Goal: Navigation & Orientation: Find specific page/section

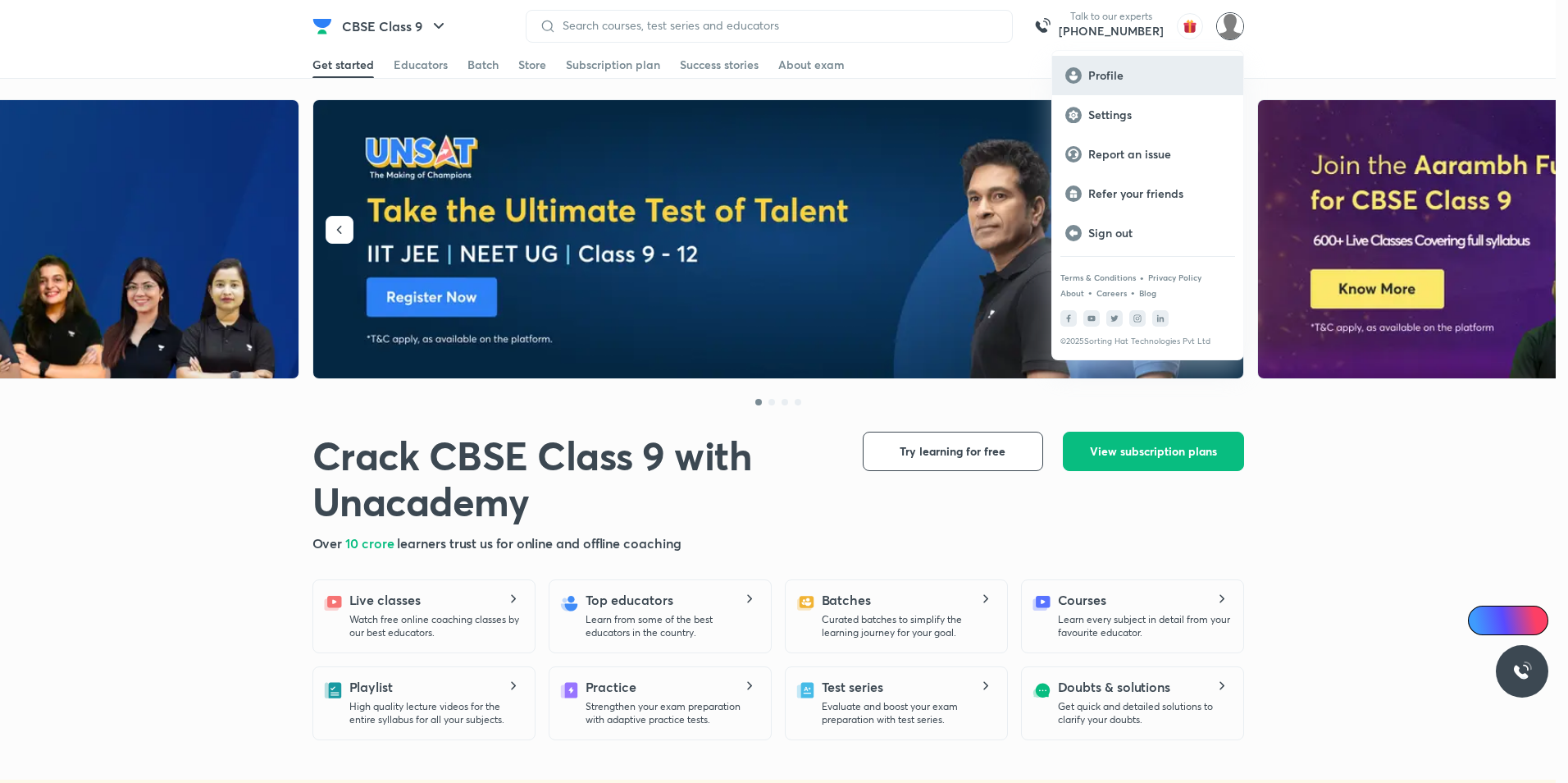
click at [1096, 71] on p "Profile" at bounding box center [1159, 76] width 142 height 15
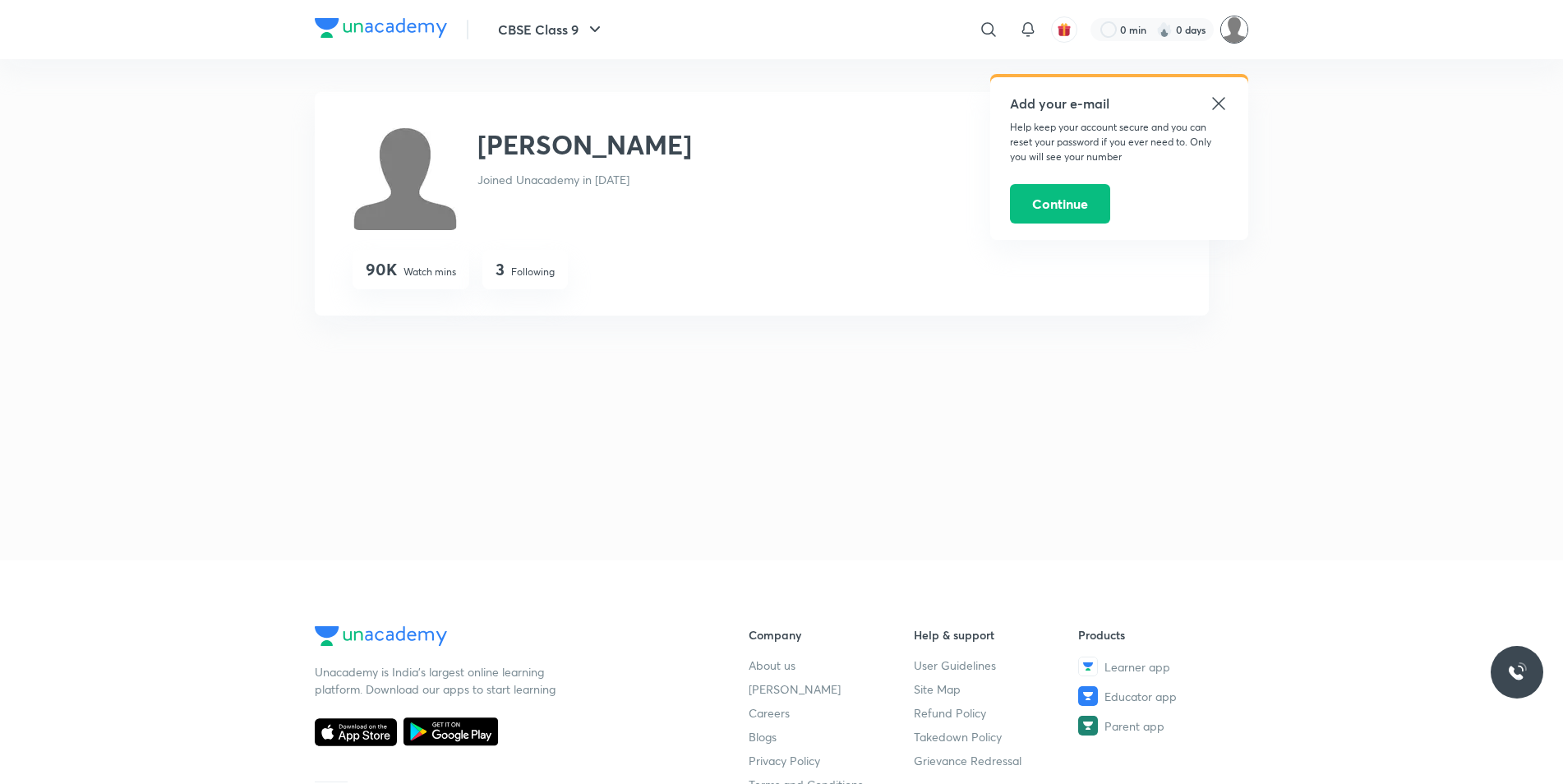
click at [1231, 32] on img at bounding box center [1234, 29] width 28 height 28
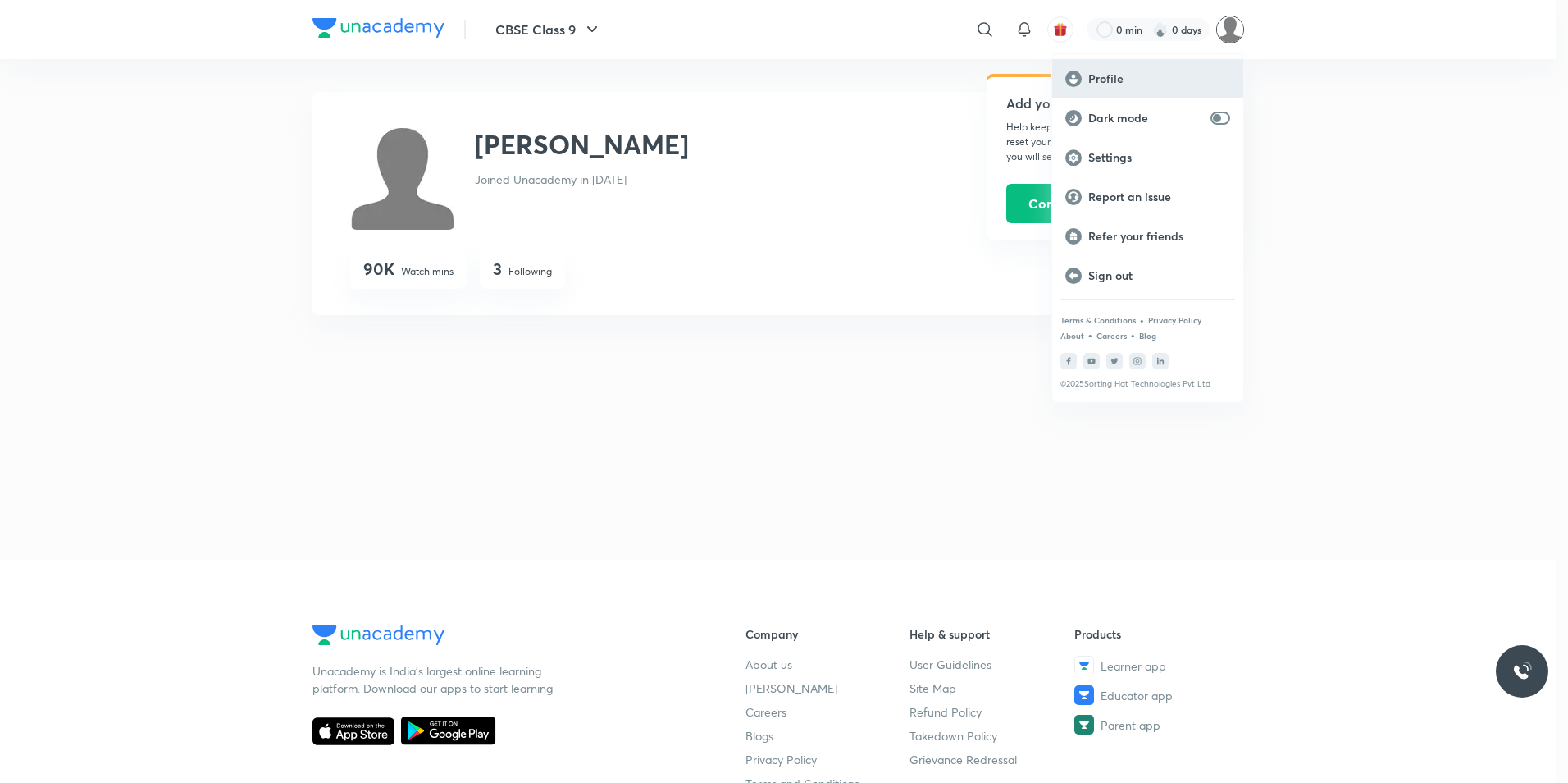
click at [1137, 83] on p "Profile" at bounding box center [1159, 79] width 142 height 15
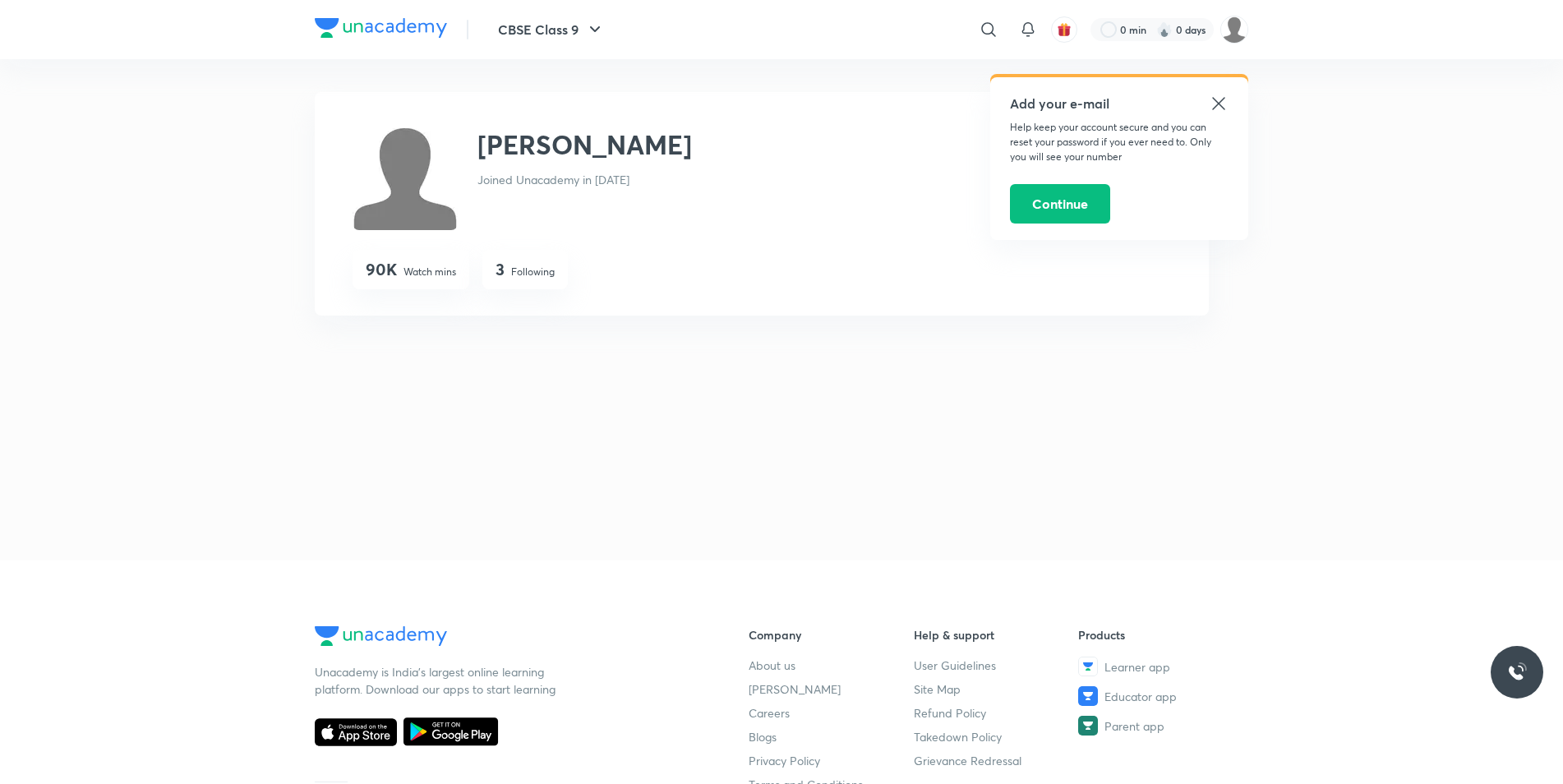
click at [1228, 107] on div "Add your e-mail Help keep your account secure and you can reset your password i…" at bounding box center [1119, 159] width 258 height 163
click at [1219, 111] on icon at bounding box center [1218, 103] width 19 height 19
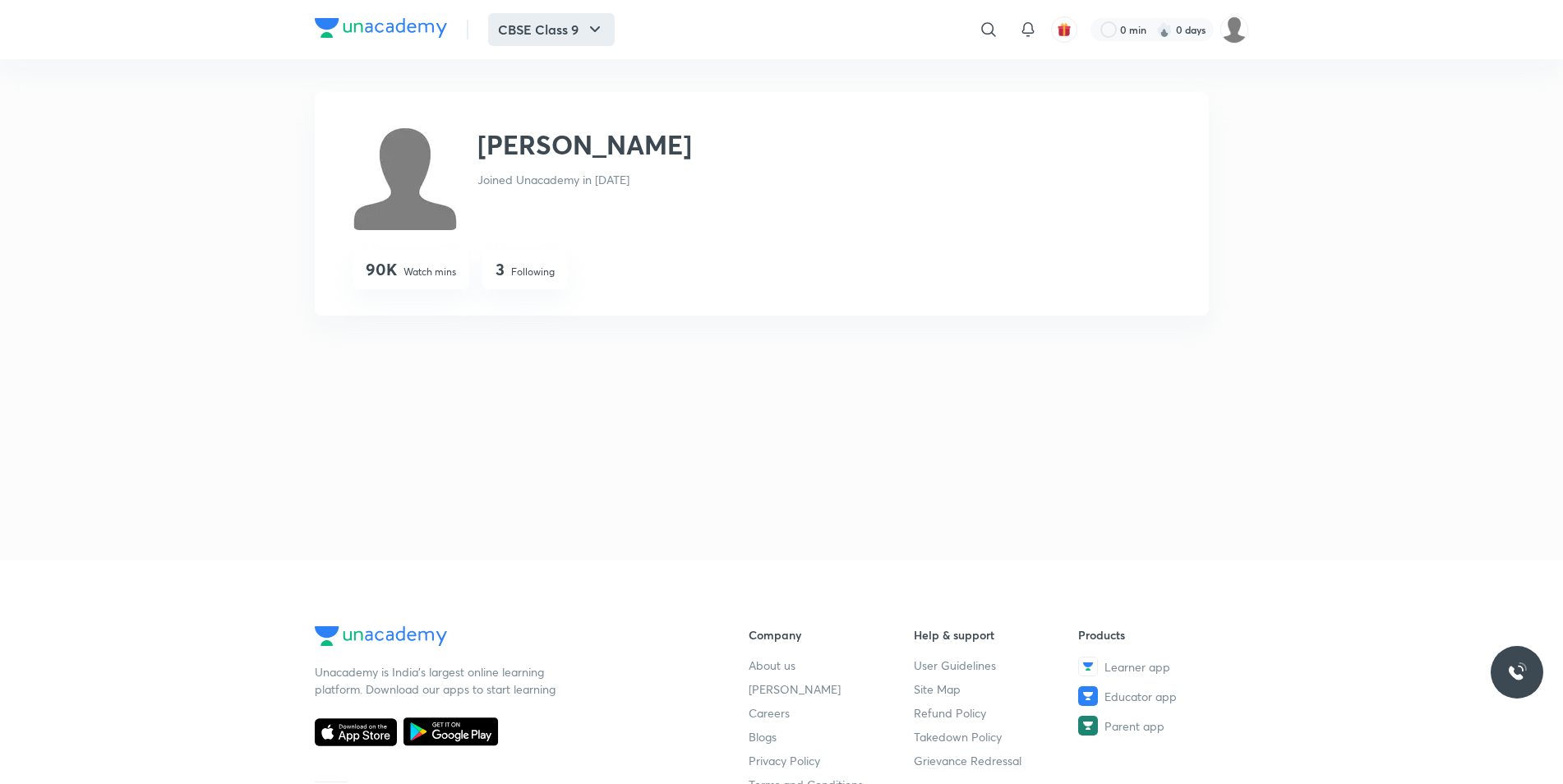
click at [600, 31] on icon "button" at bounding box center [594, 29] width 19 height 19
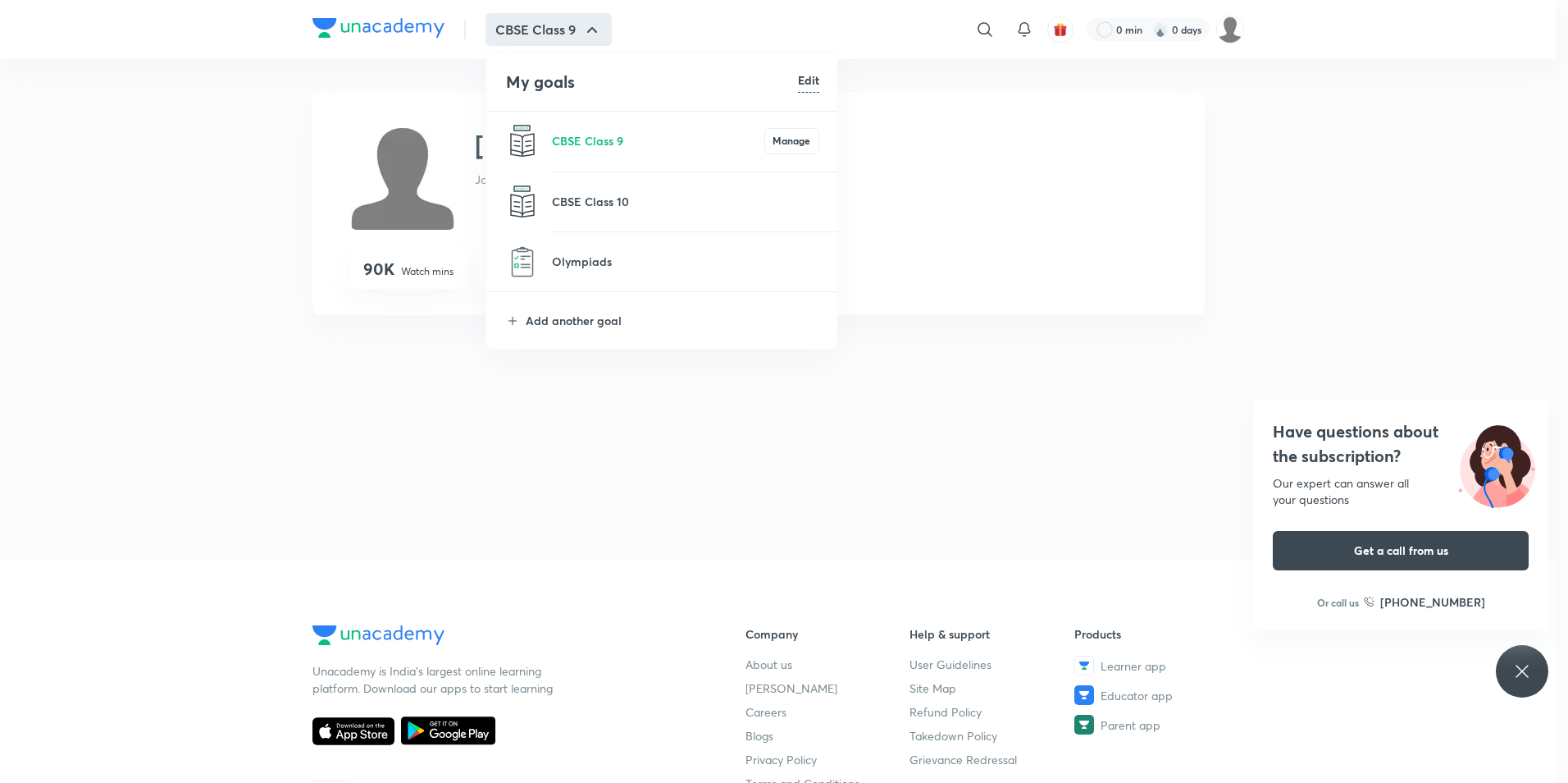
click at [575, 373] on div at bounding box center [784, 391] width 1568 height 783
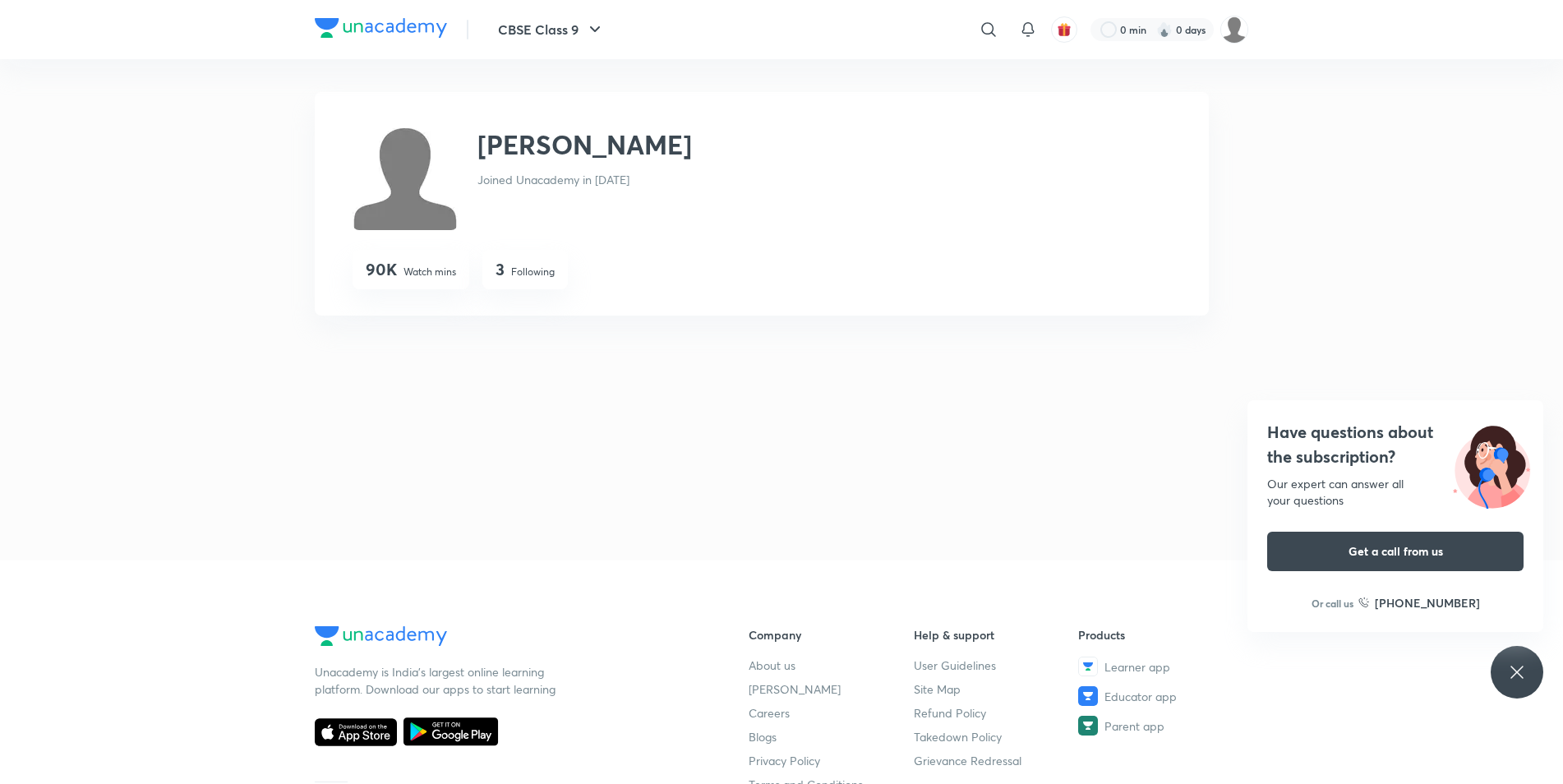
click at [367, 30] on img at bounding box center [381, 27] width 133 height 19
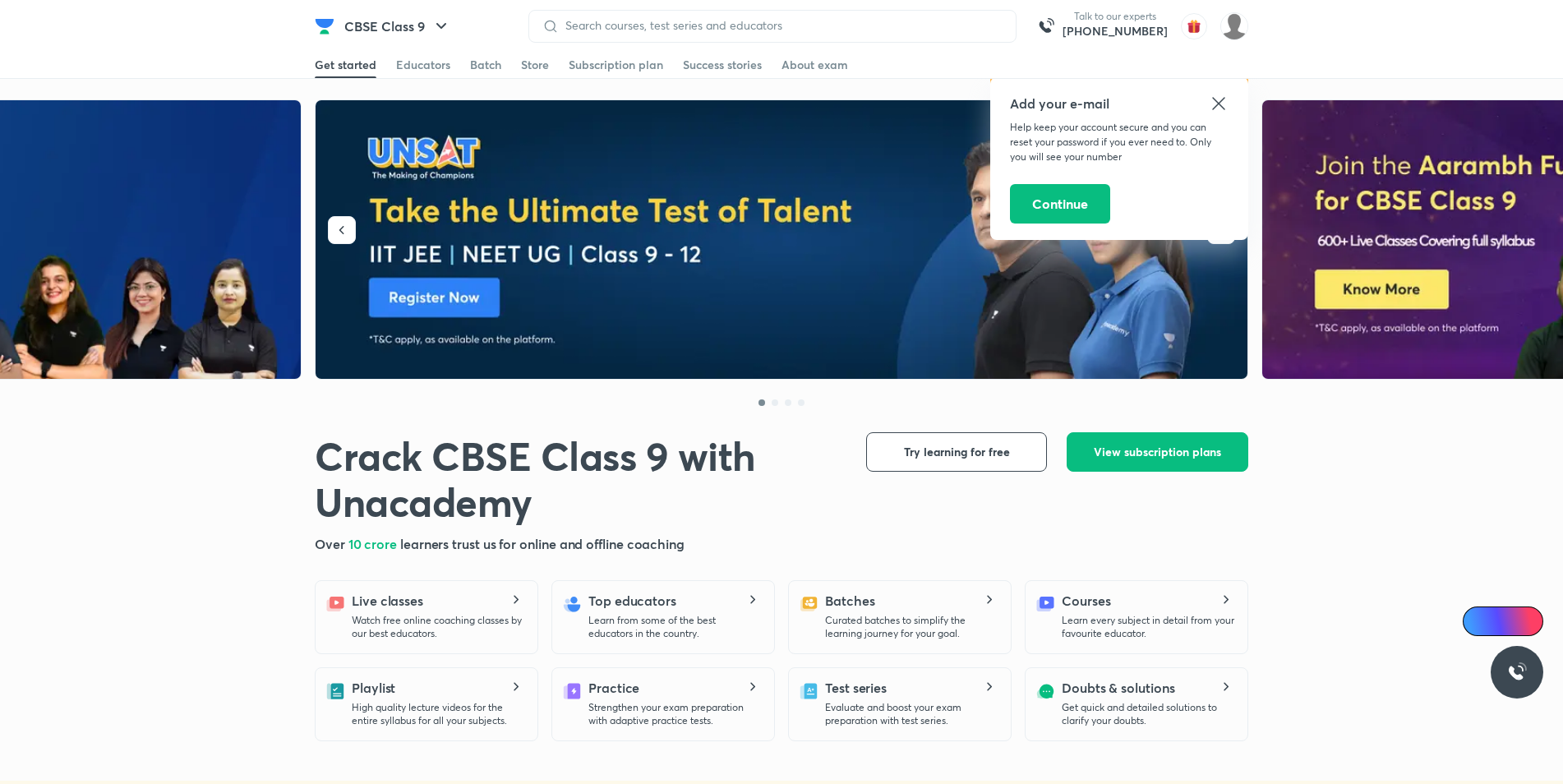
click at [1218, 102] on icon at bounding box center [1218, 103] width 13 height 13
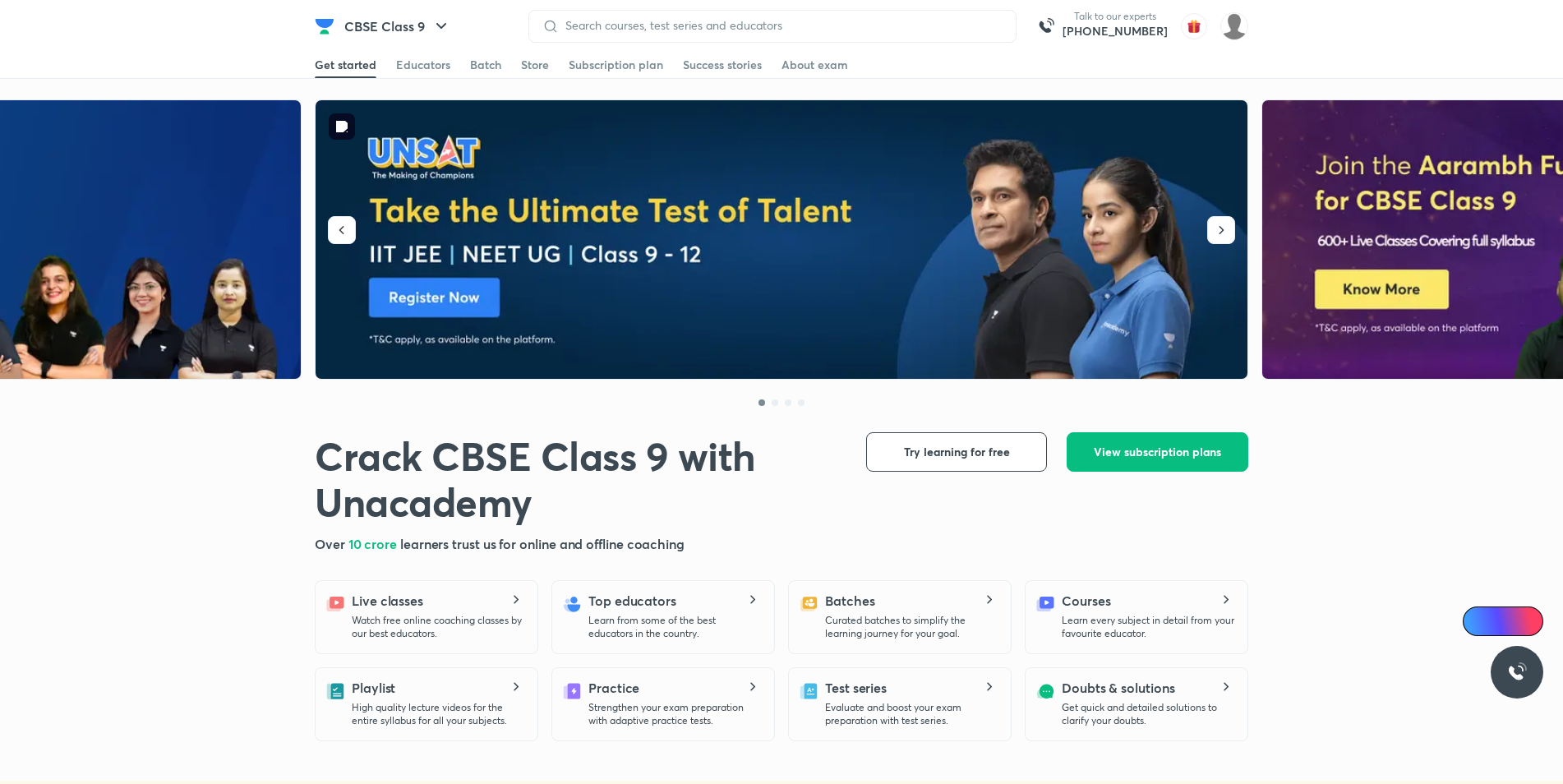
click at [452, 302] on img at bounding box center [782, 240] width 933 height 279
